Goal: Information Seeking & Learning: Learn about a topic

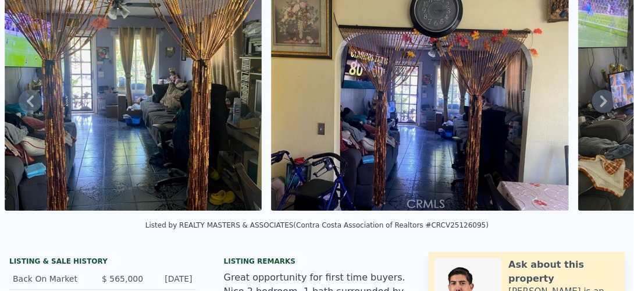
scroll to position [25, 0]
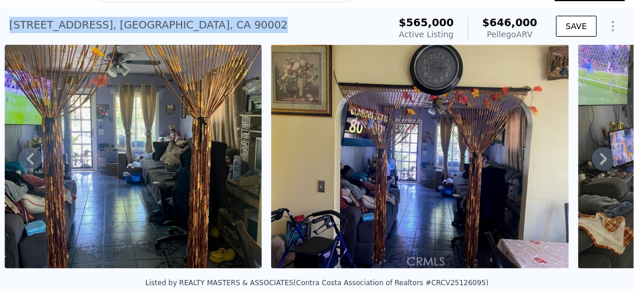
drag, startPoint x: 194, startPoint y: 24, endPoint x: 3, endPoint y: 23, distance: 190.9
click at [3, 23] on div "[STREET_ADDRESS] Active at $565k (~ARV $646k ) $565,000 Active Listing $646,000…" at bounding box center [317, 26] width 634 height 37
copy div "[STREET_ADDRESS]"
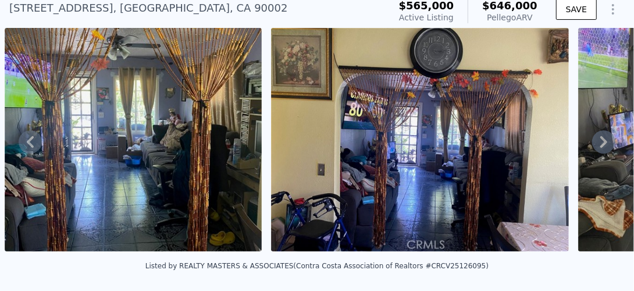
scroll to position [4, 0]
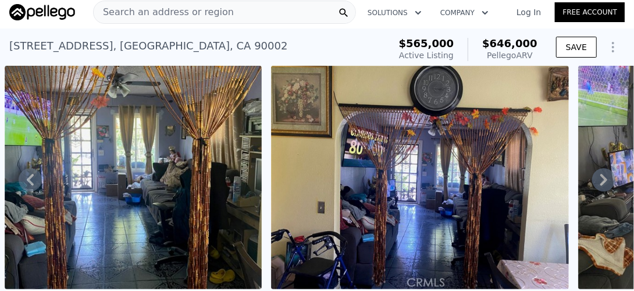
click at [600, 183] on icon at bounding box center [604, 179] width 23 height 23
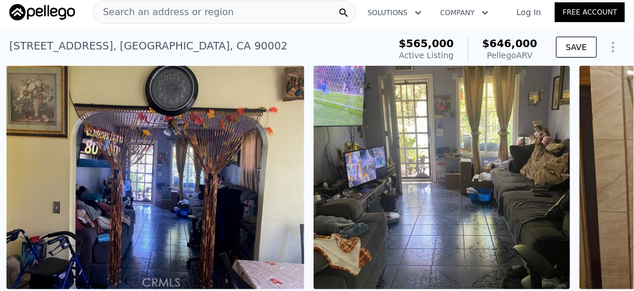
scroll to position [0, 3360]
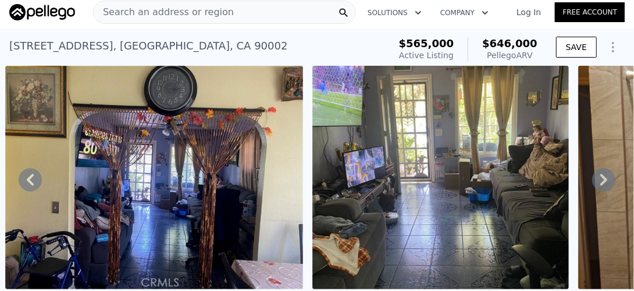
click at [600, 183] on icon at bounding box center [604, 179] width 23 height 23
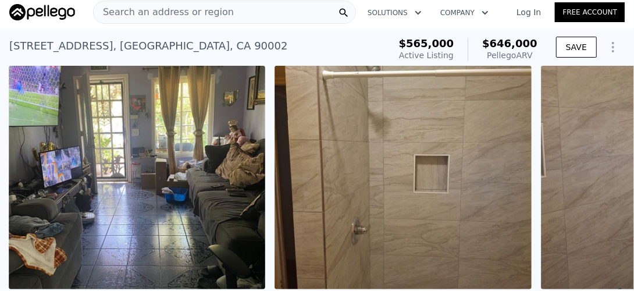
scroll to position [0, 3667]
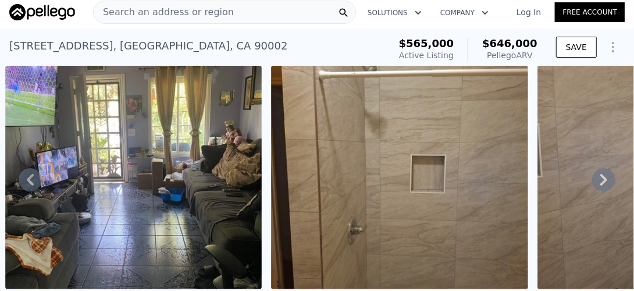
click at [600, 183] on icon at bounding box center [604, 179] width 23 height 23
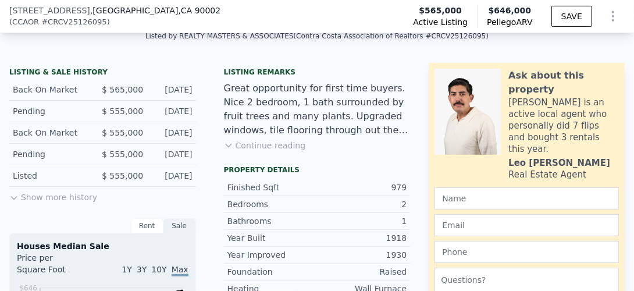
scroll to position [291, 0]
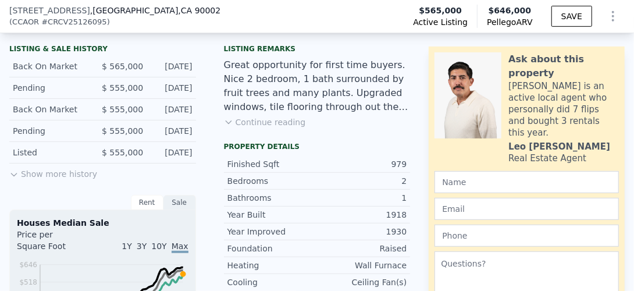
click at [227, 124] on icon at bounding box center [228, 122] width 5 height 3
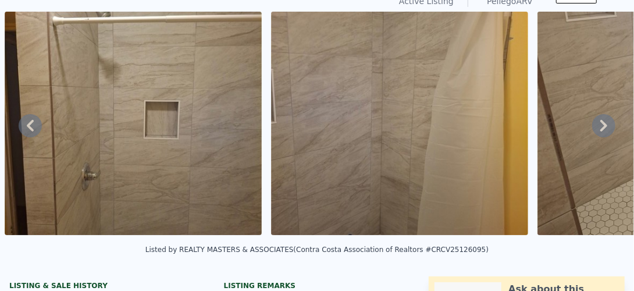
scroll to position [4, 0]
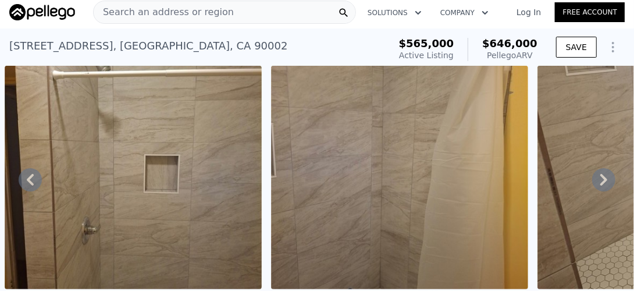
click at [159, 10] on span "Search an address or region" at bounding box center [164, 12] width 140 height 14
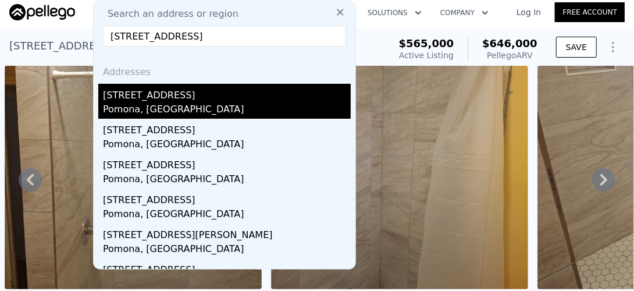
type input "[STREET_ADDRESS]"
click at [159, 97] on div "[STREET_ADDRESS]" at bounding box center [227, 93] width 248 height 19
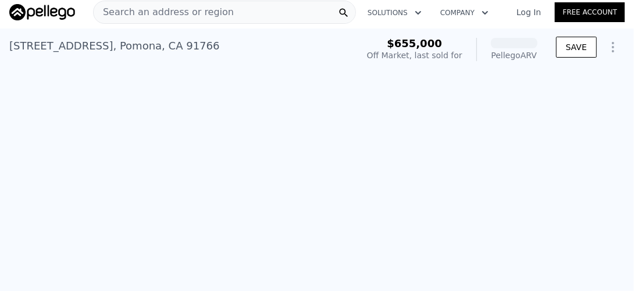
scroll to position [0, 3995]
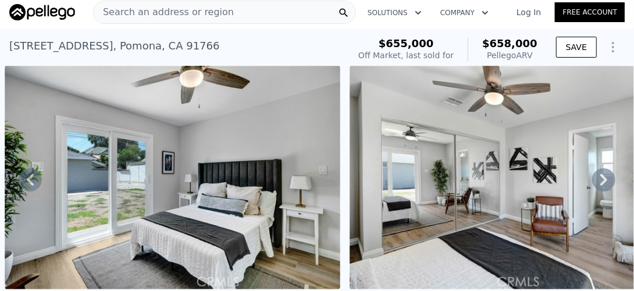
click at [154, 8] on span "Search an address or region" at bounding box center [164, 12] width 140 height 14
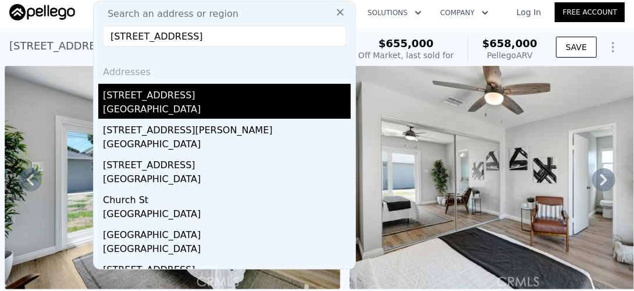
type input "[STREET_ADDRESS]"
click at [159, 97] on div "[STREET_ADDRESS]" at bounding box center [227, 93] width 248 height 19
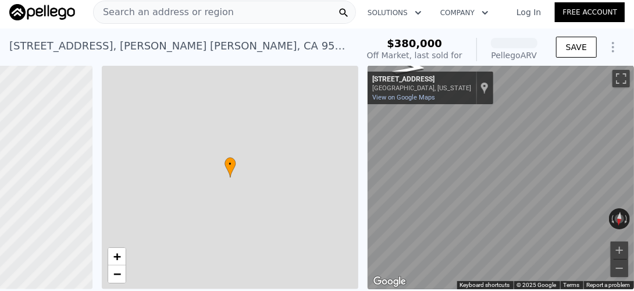
scroll to position [0, 178]
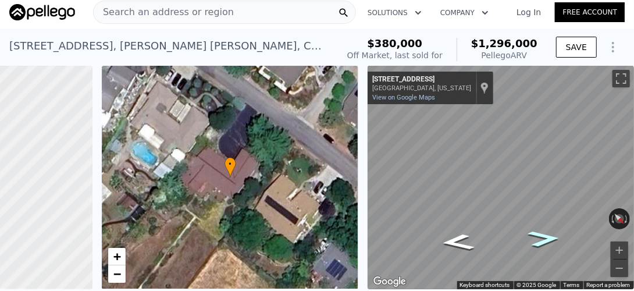
click at [542, 239] on icon "Go Northwest, Oak Canyon Dr" at bounding box center [545, 239] width 60 height 24
click at [542, 239] on icon "Go Northwest, Oak Canyon Dr" at bounding box center [544, 239] width 59 height 24
click at [540, 238] on icon "Go Northwest, Oak Canyon Dr" at bounding box center [544, 238] width 61 height 24
click at [147, 16] on span "Search an address or region" at bounding box center [164, 12] width 140 height 14
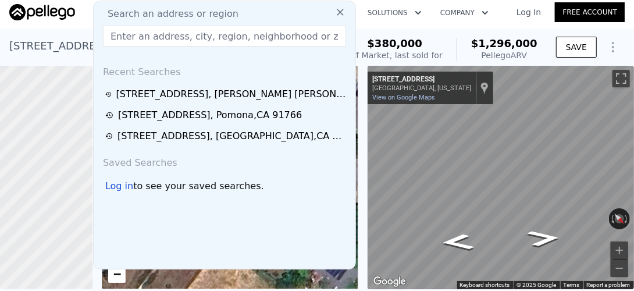
type input "[STREET_ADDRESS]"
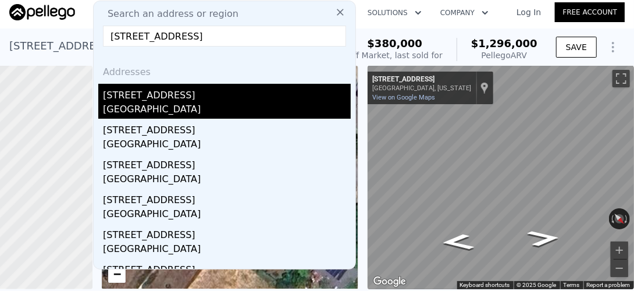
click at [144, 104] on div "[GEOGRAPHIC_DATA]" at bounding box center [227, 110] width 248 height 16
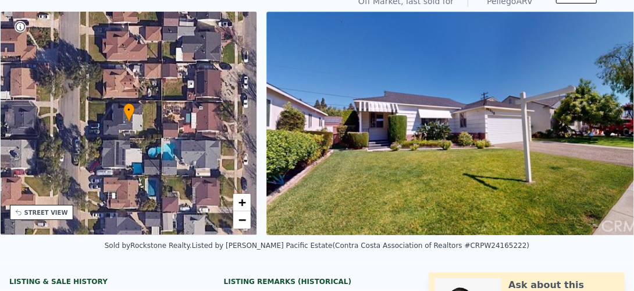
scroll to position [4, 0]
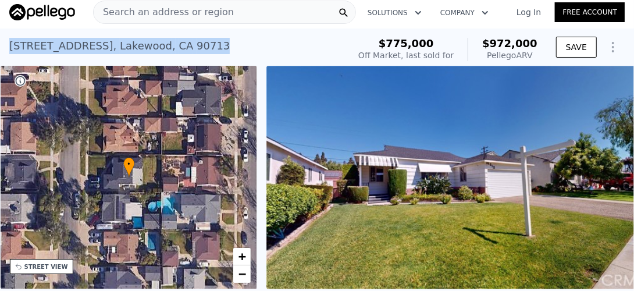
drag, startPoint x: 203, startPoint y: 45, endPoint x: 5, endPoint y: 40, distance: 197.4
click at [5, 40] on div "[STREET_ADDRESS] Sold [DATE] for $775k (~ARV $972k ) $775,000 Off Market, last …" at bounding box center [317, 47] width 634 height 37
copy div "[STREET_ADDRESS]"
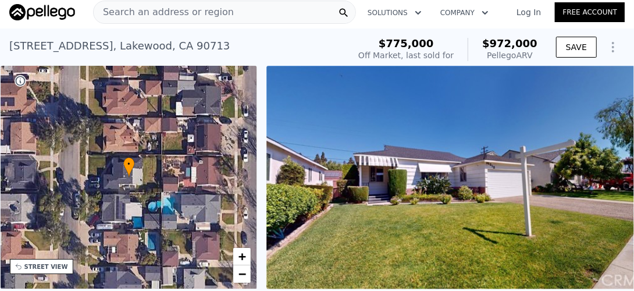
click at [166, 12] on span "Search an address or region" at bounding box center [164, 12] width 140 height 14
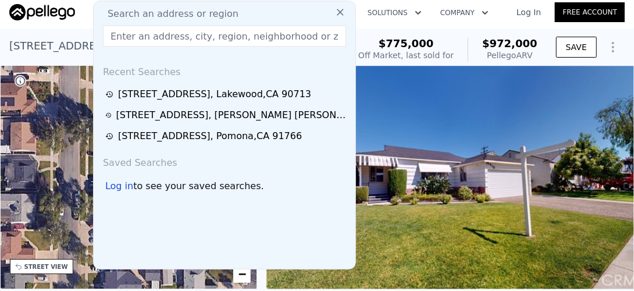
paste input "[STREET_ADDRESS]"
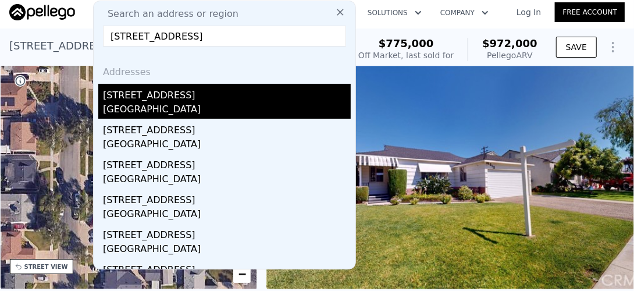
type input "[STREET_ADDRESS]"
click at [182, 93] on div "[STREET_ADDRESS]" at bounding box center [227, 93] width 248 height 19
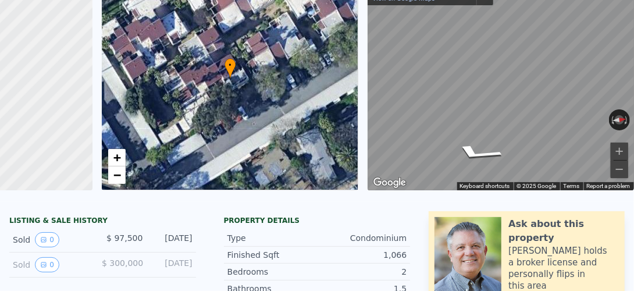
scroll to position [42, 0]
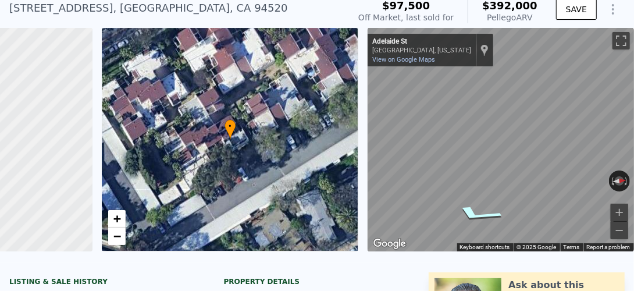
click at [480, 212] on icon "Go Southeast, Adelaide St" at bounding box center [477, 214] width 87 height 26
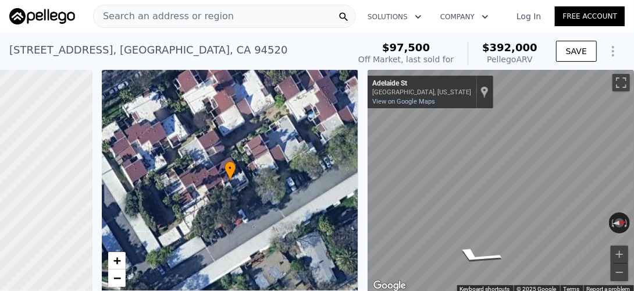
click at [245, 14] on div "Search an address or region" at bounding box center [224, 16] width 263 height 23
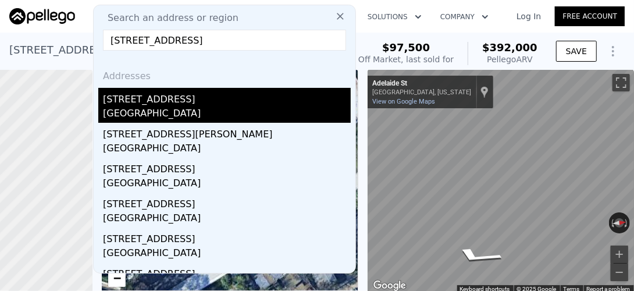
type input "[STREET_ADDRESS]"
click at [143, 100] on div "[STREET_ADDRESS]" at bounding box center [227, 97] width 248 height 19
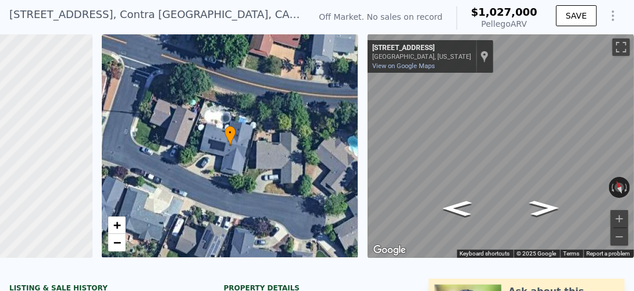
scroll to position [56, 0]
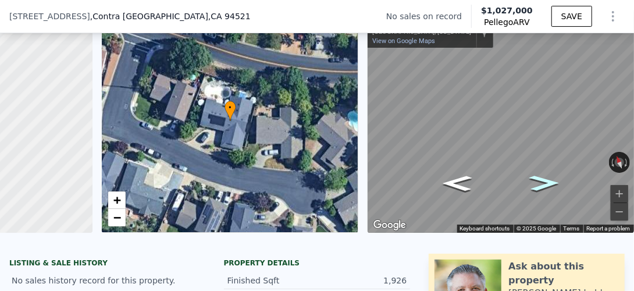
click at [535, 181] on icon "Go East, Preston Ct" at bounding box center [545, 183] width 56 height 23
click at [535, 181] on icon "Go East, Preston Ct" at bounding box center [544, 181] width 64 height 25
click at [450, 185] on icon "Go West, Preston Ct" at bounding box center [458, 186] width 64 height 25
click at [448, 185] on icon "Go West, Preston Ct" at bounding box center [458, 184] width 56 height 23
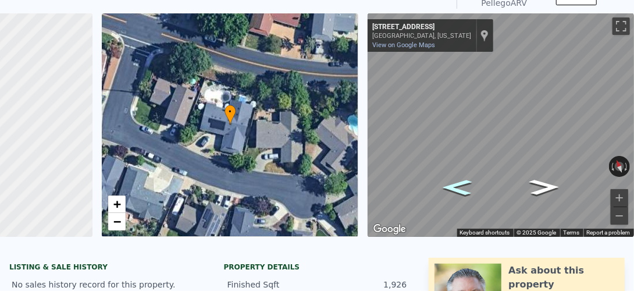
scroll to position [4, 0]
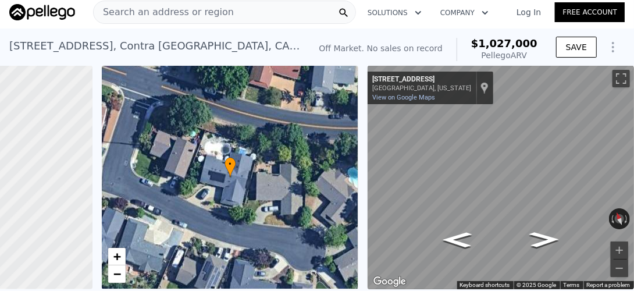
click at [137, 12] on span "Search an address or region" at bounding box center [164, 12] width 140 height 14
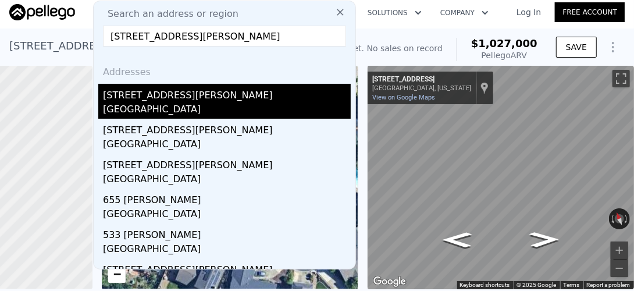
type input "[STREET_ADDRESS][PERSON_NAME]"
click at [155, 102] on div "[GEOGRAPHIC_DATA]" at bounding box center [227, 110] width 248 height 16
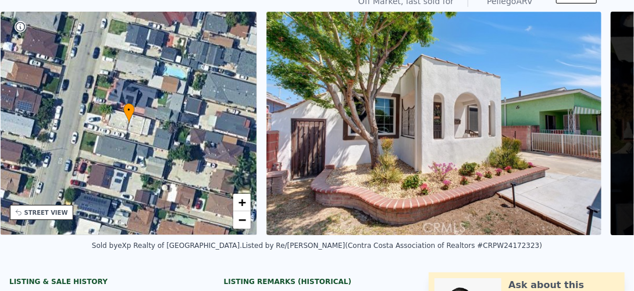
scroll to position [4, 0]
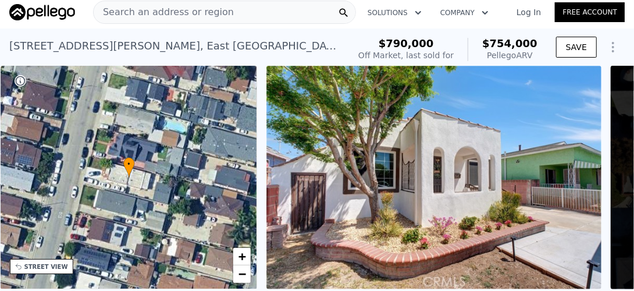
click at [227, 12] on div "Search an address or region" at bounding box center [224, 12] width 263 height 23
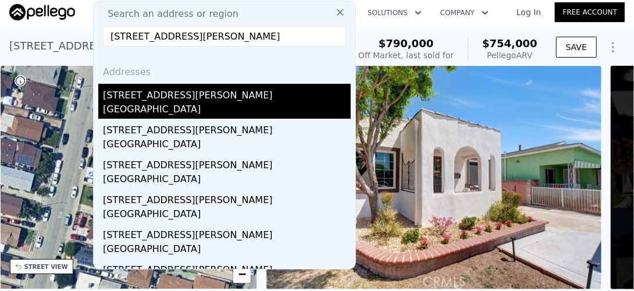
type input "[STREET_ADDRESS][PERSON_NAME]"
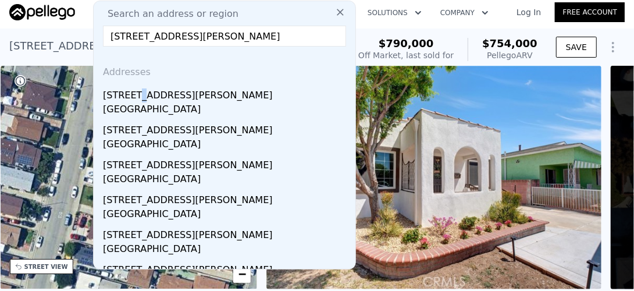
click at [140, 95] on div "[STREET_ADDRESS][PERSON_NAME]" at bounding box center [227, 93] width 248 height 19
